Goal: Task Accomplishment & Management: Manage account settings

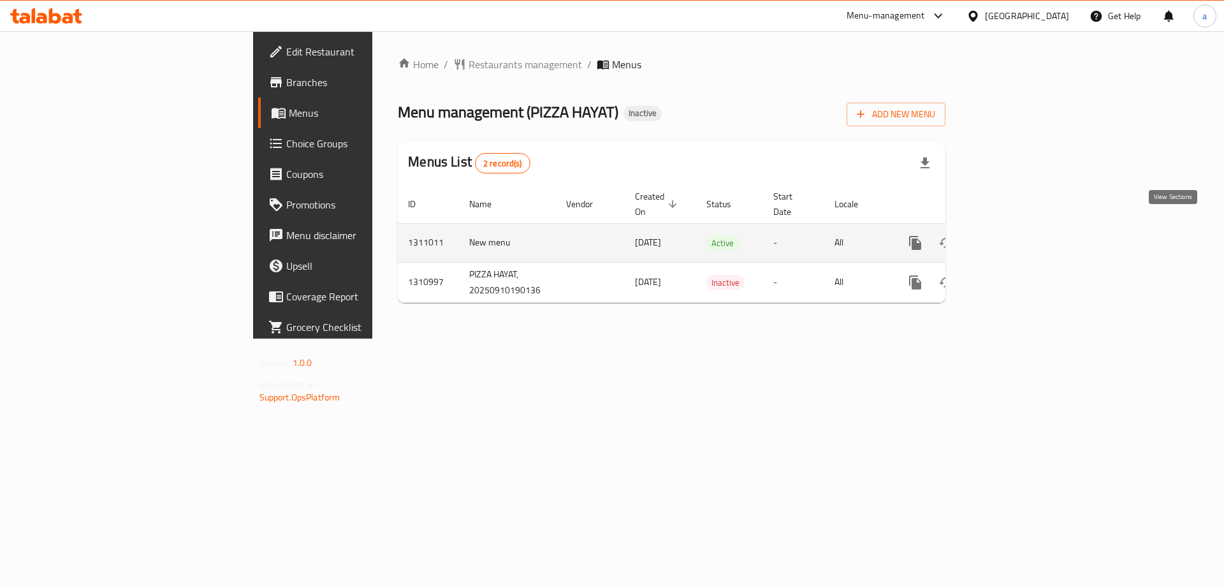
click at [1015, 235] on icon "enhanced table" at bounding box center [1007, 242] width 15 height 15
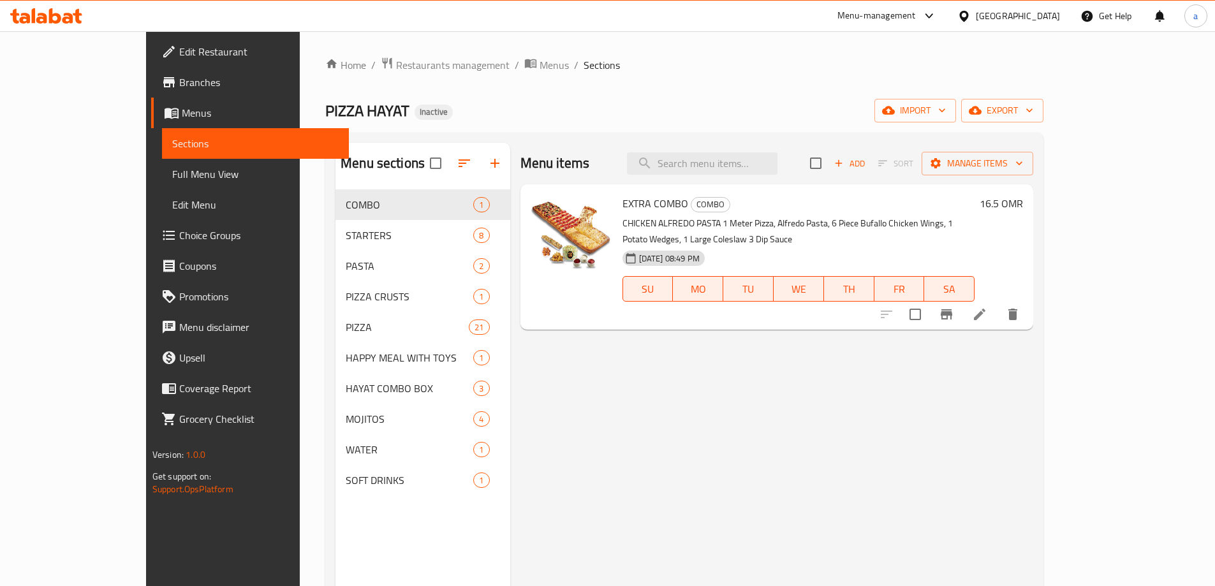
click at [172, 176] on span "Full Menu View" at bounding box center [255, 173] width 166 height 15
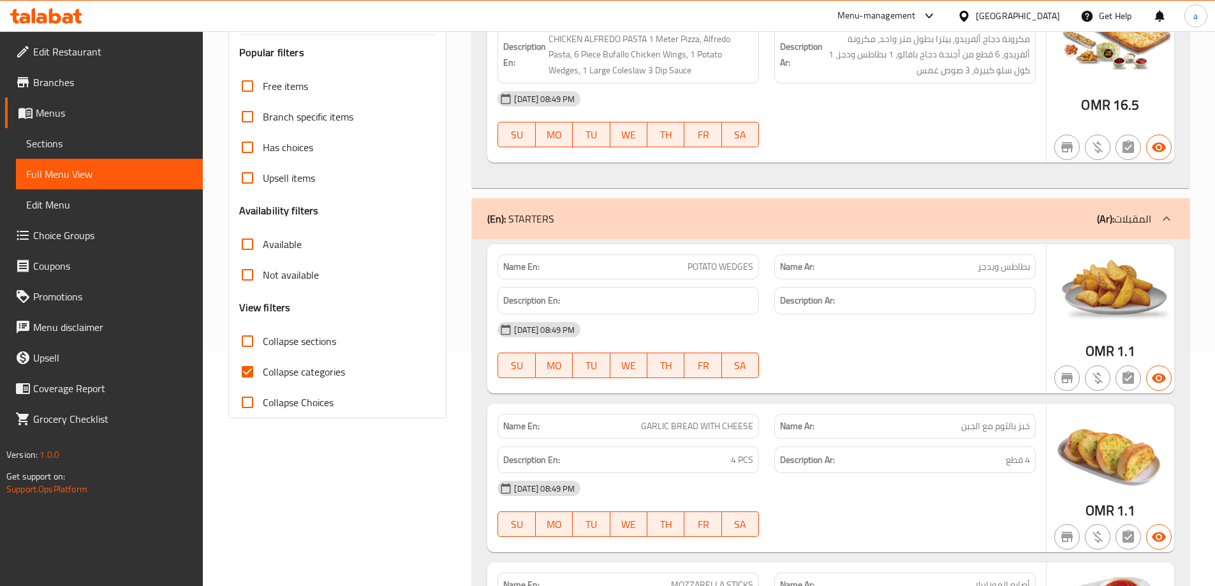
scroll to position [319, 0]
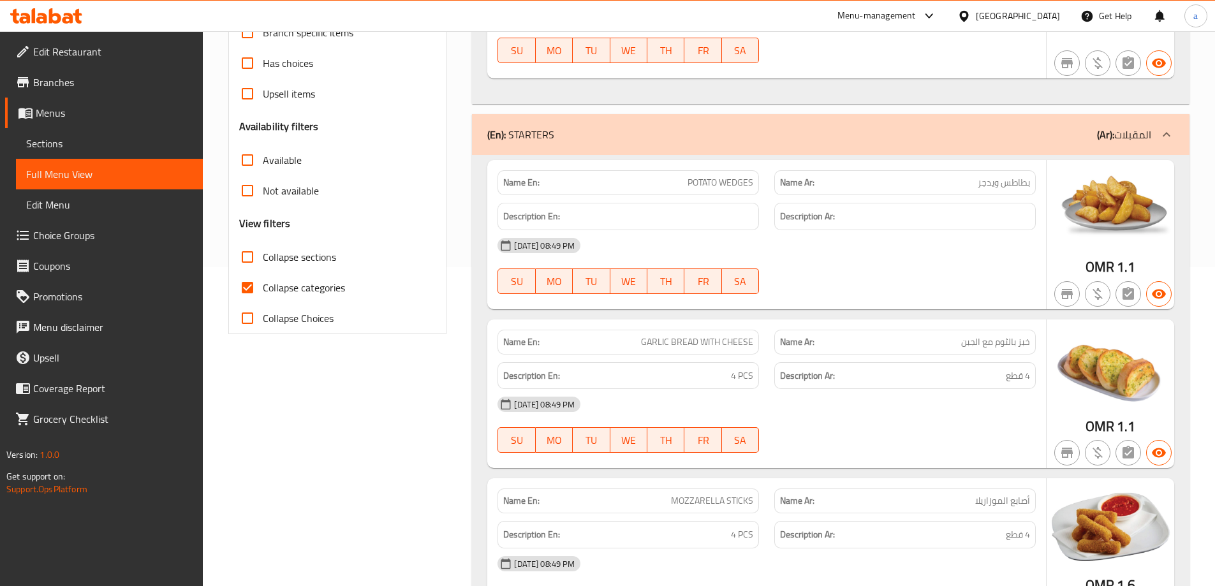
click at [285, 287] on span "Collapse categories" at bounding box center [304, 287] width 82 height 15
click at [263, 287] on input "Collapse categories" at bounding box center [247, 287] width 31 height 31
checkbox input "false"
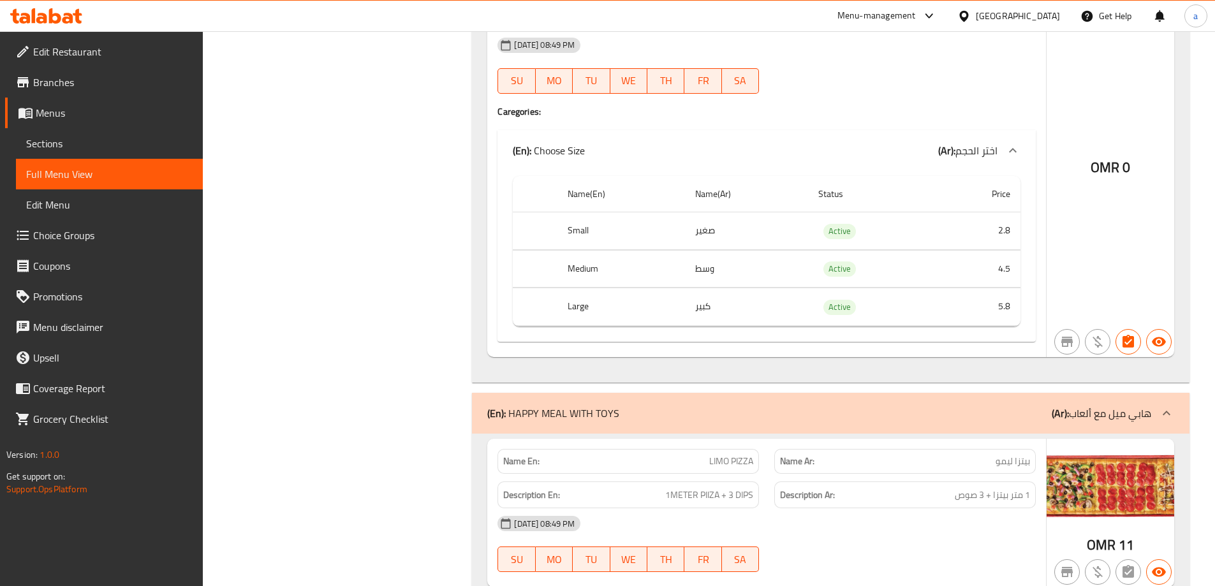
scroll to position [11607, 0]
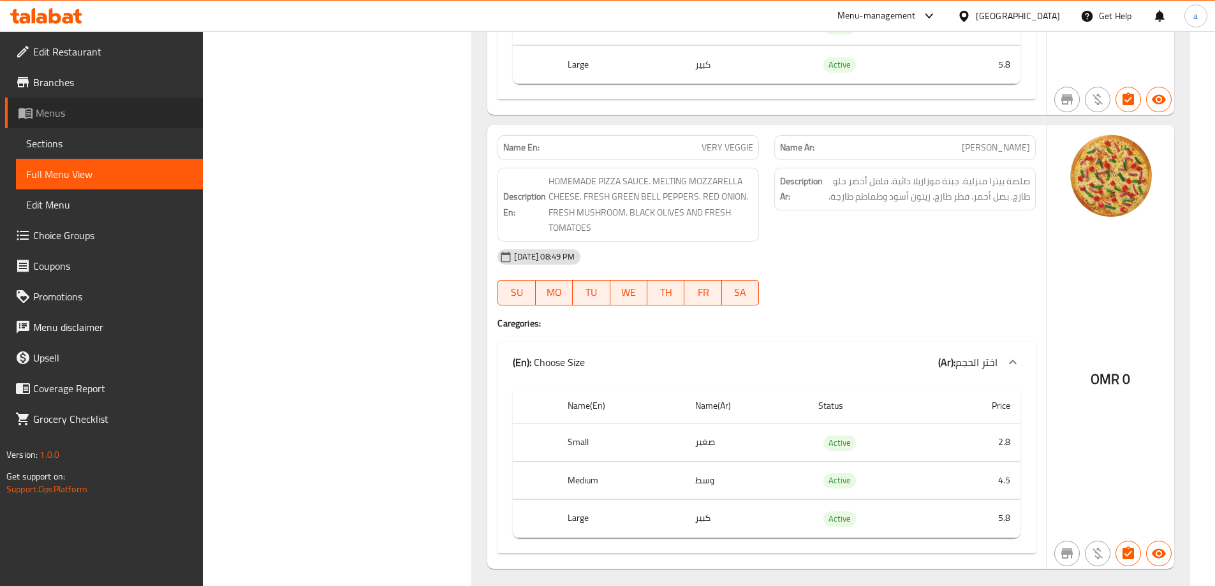
click at [86, 117] on span "Menus" at bounding box center [114, 112] width 157 height 15
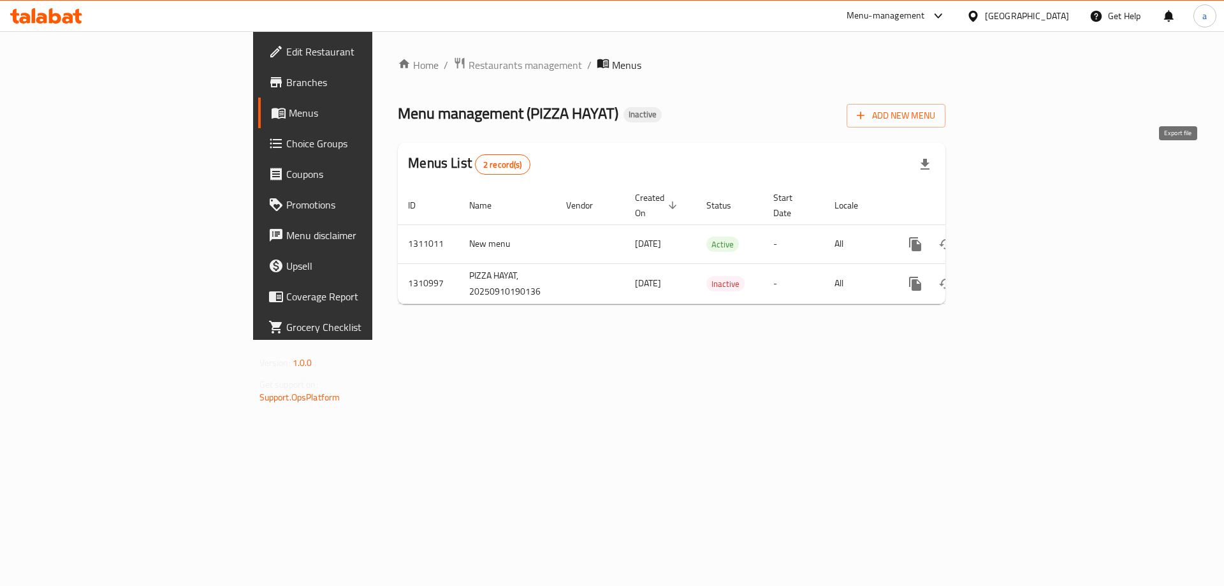
click at [930, 163] on icon "button" at bounding box center [925, 164] width 9 height 11
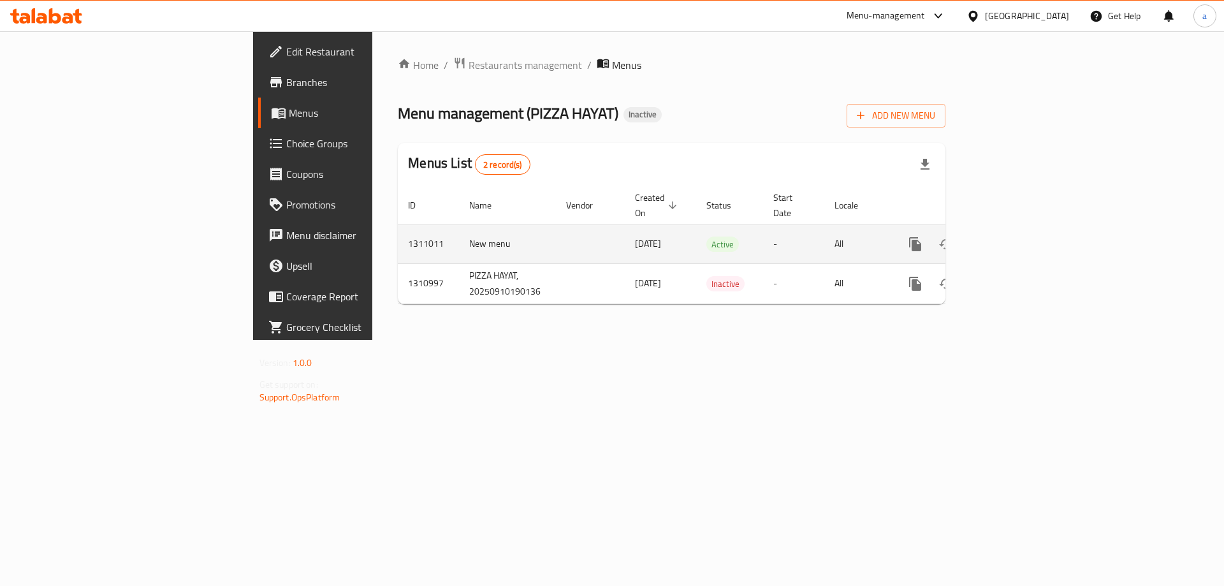
click at [1013, 239] on icon "enhanced table" at bounding box center [1007, 244] width 11 height 11
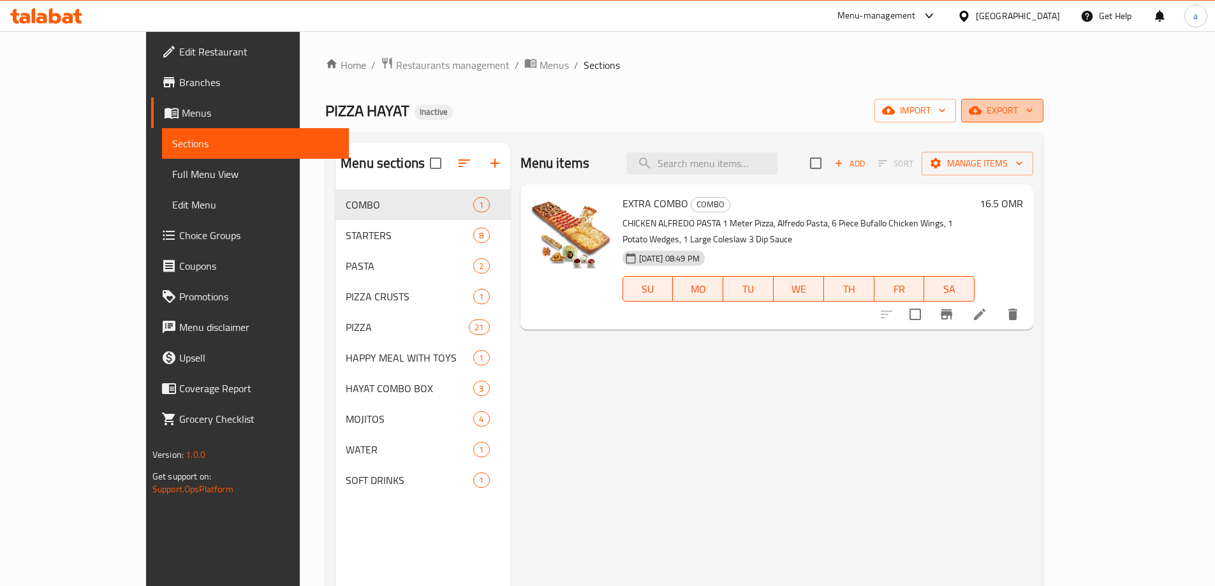
click at [981, 114] on icon "button" at bounding box center [975, 111] width 13 height 8
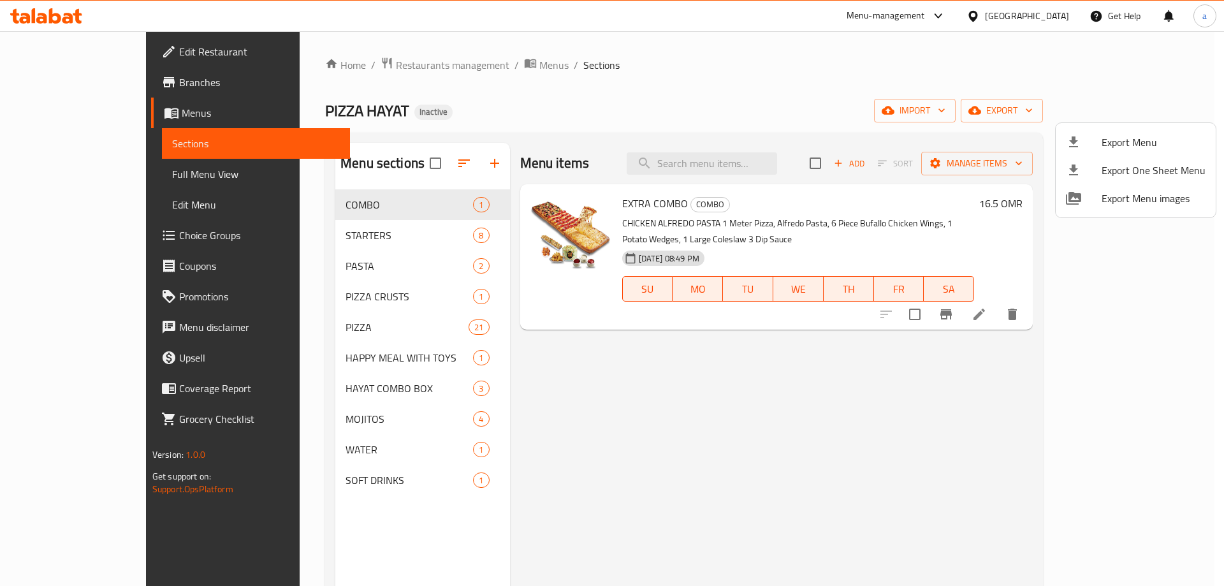
click at [1062, 115] on div at bounding box center [612, 293] width 1224 height 586
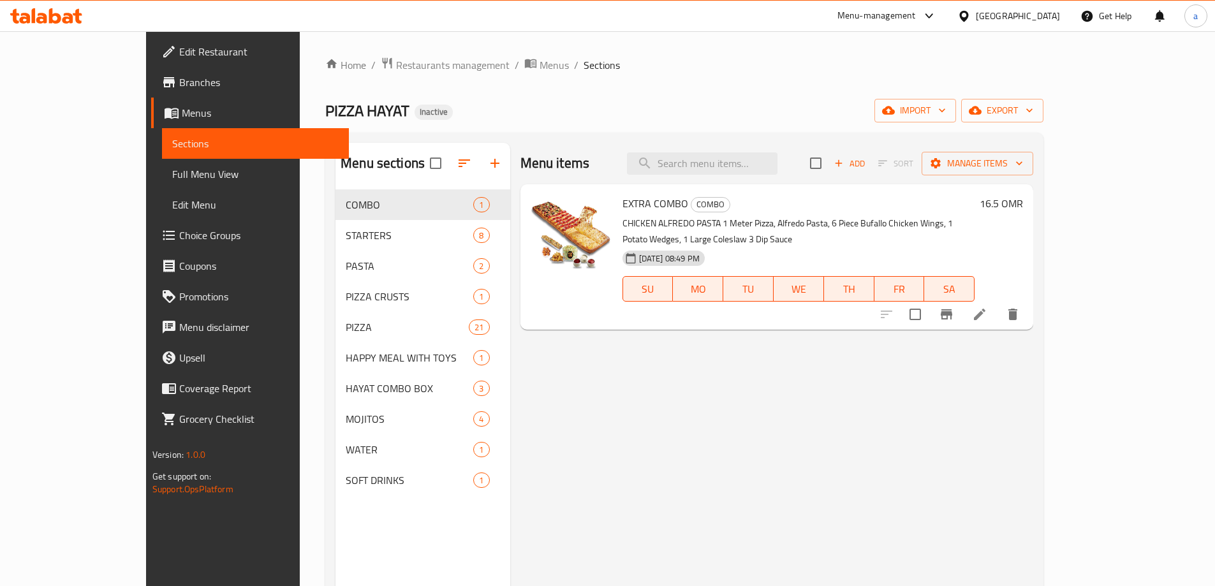
click at [162, 182] on link "Full Menu View" at bounding box center [255, 174] width 187 height 31
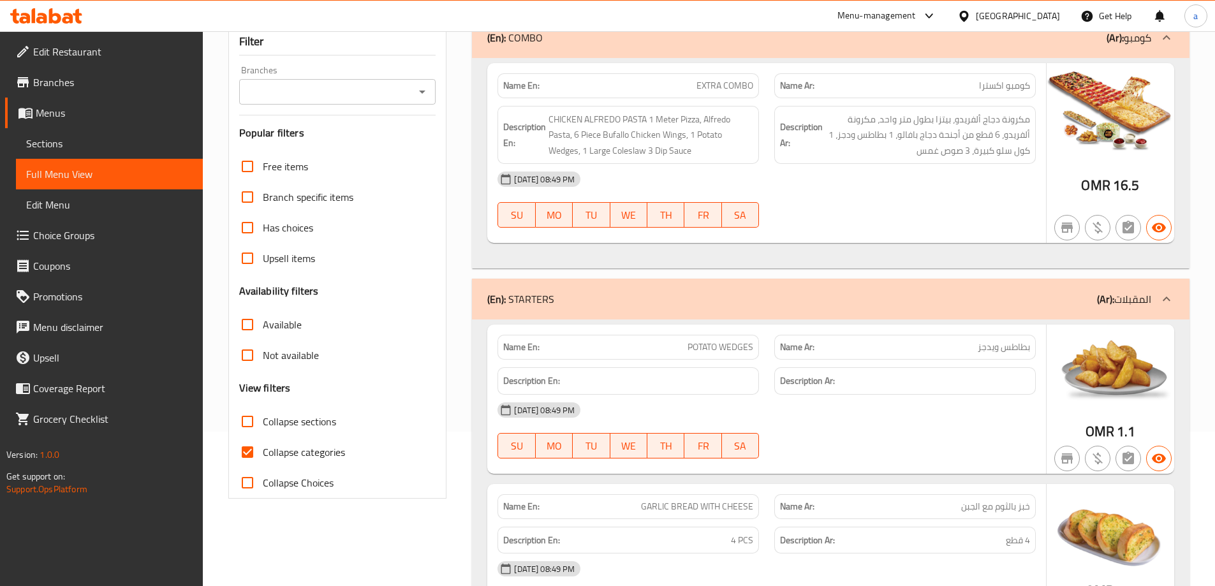
scroll to position [319, 0]
